Goal: Task Accomplishment & Management: Use online tool/utility

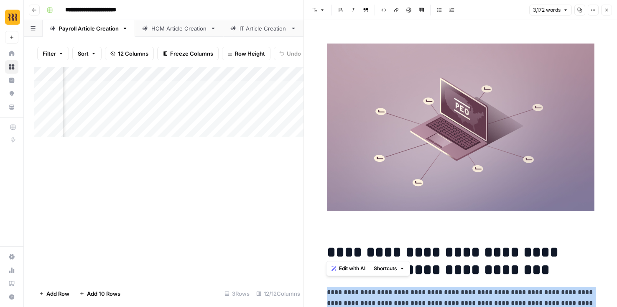
scroll to position [556, 0]
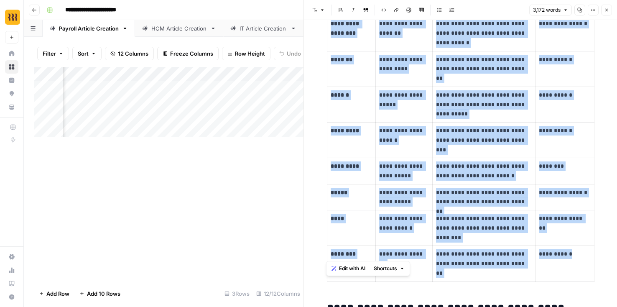
click at [31, 10] on button "Go back" at bounding box center [34, 10] width 11 height 11
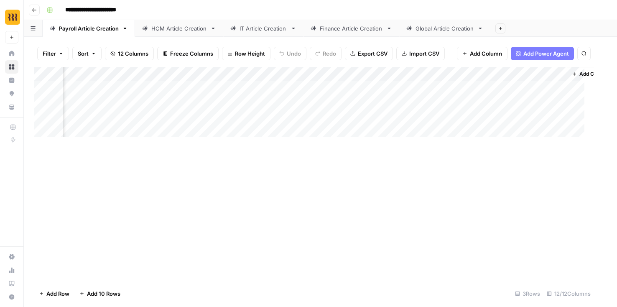
scroll to position [0, 452]
click at [32, 13] on button "Go back" at bounding box center [34, 10] width 11 height 11
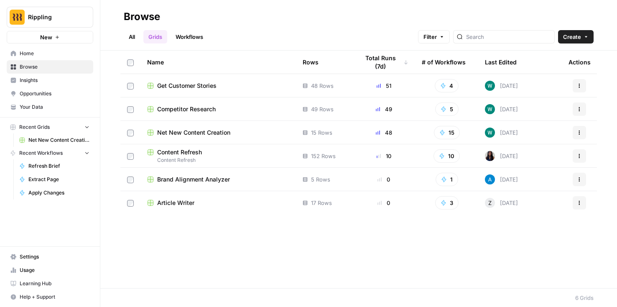
click at [54, 56] on span "Home" at bounding box center [55, 54] width 70 height 8
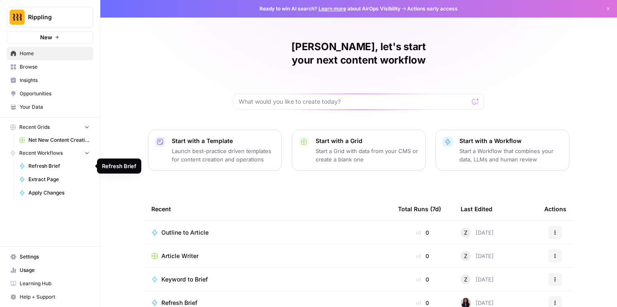
click at [47, 168] on span "Refresh Brief" at bounding box center [58, 166] width 61 height 8
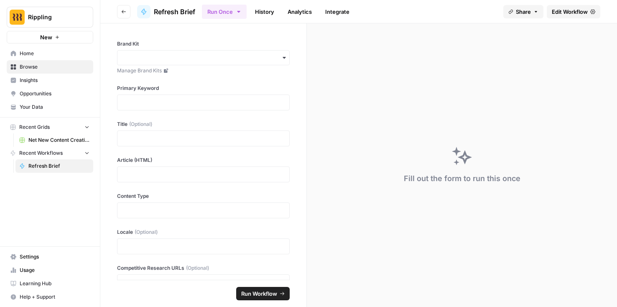
click at [127, 10] on button "Go back" at bounding box center [123, 11] width 13 height 13
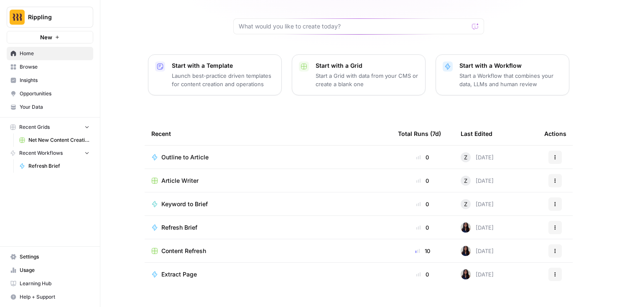
scroll to position [76, 0]
